Goal: Task Accomplishment & Management: Use online tool/utility

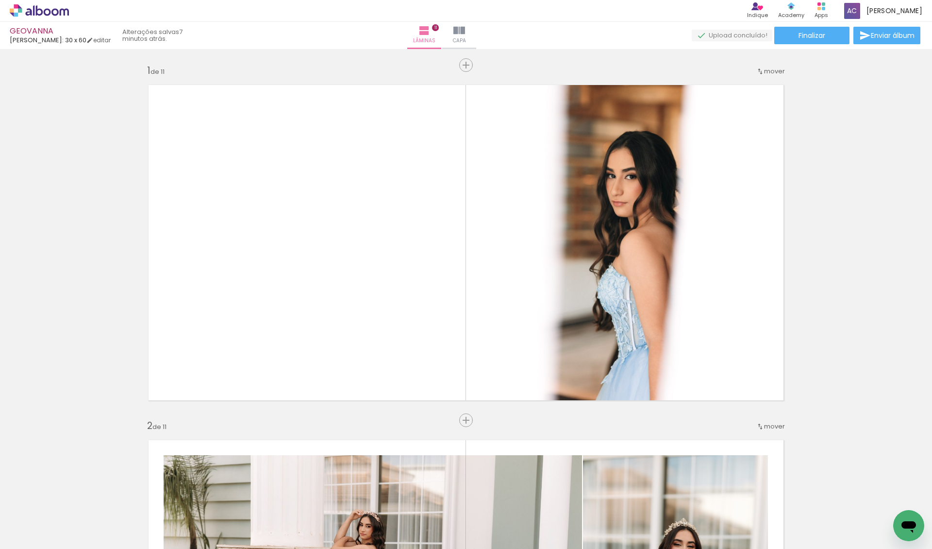
scroll to position [1139, 0]
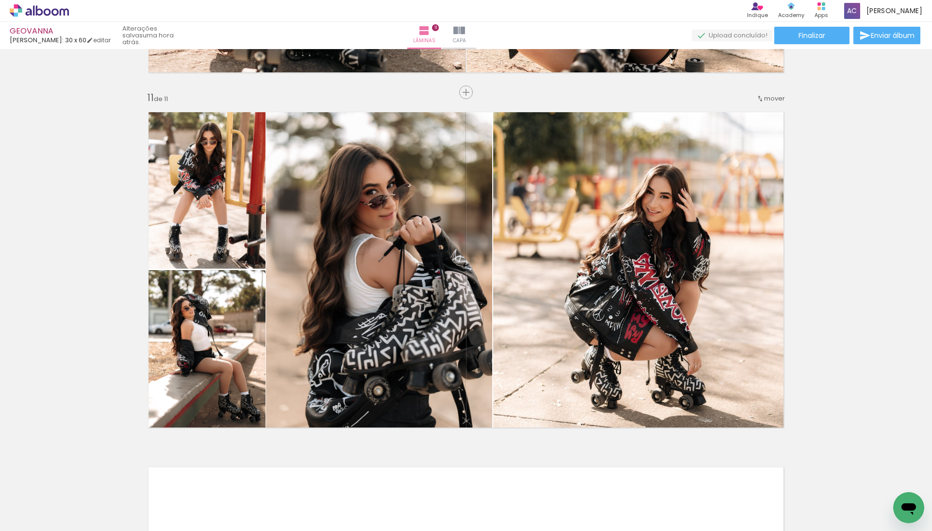
scroll to position [1139, 0]
